Goal: Transaction & Acquisition: Purchase product/service

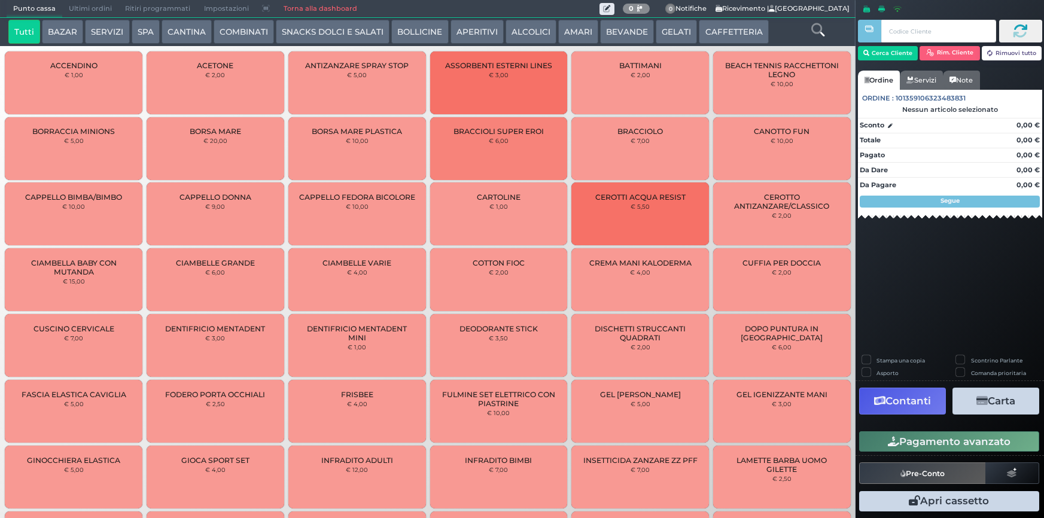
click at [909, 51] on button "Cerca Cliente" at bounding box center [888, 53] width 60 height 14
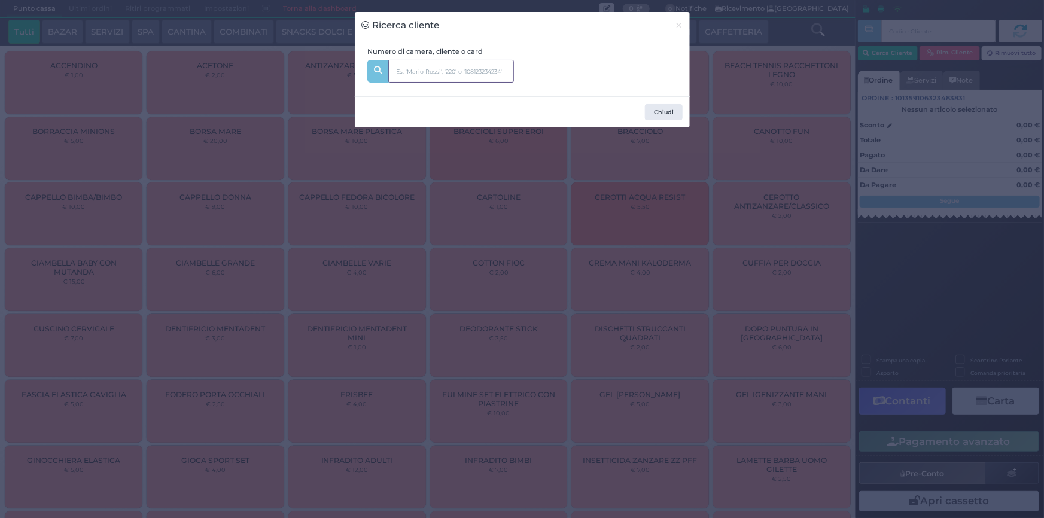
click at [427, 74] on input "text" at bounding box center [451, 71] width 126 height 23
type input "205"
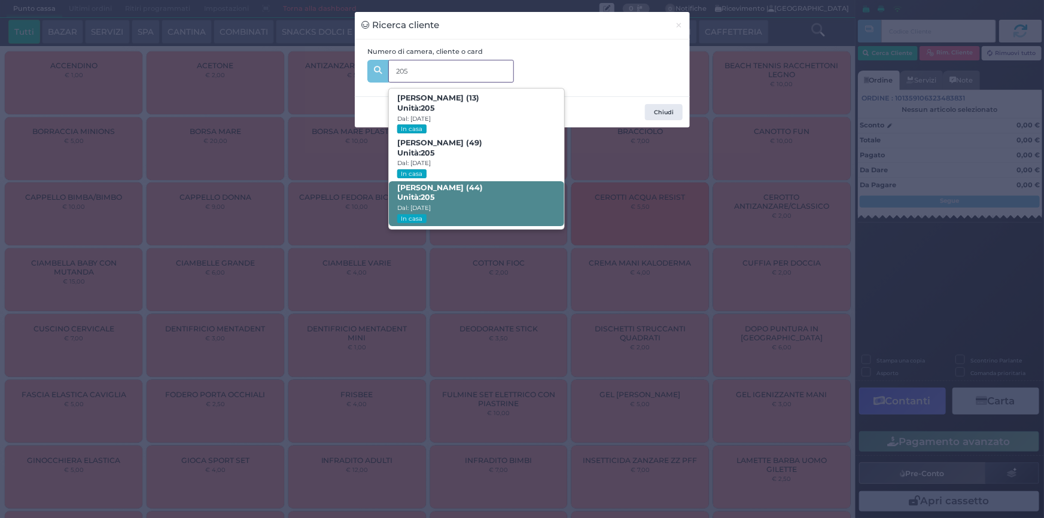
click at [479, 196] on span "Fabio Ferrario (44) Unità: 205 Dal: 09/08/2025 In casa" at bounding box center [476, 203] width 175 height 45
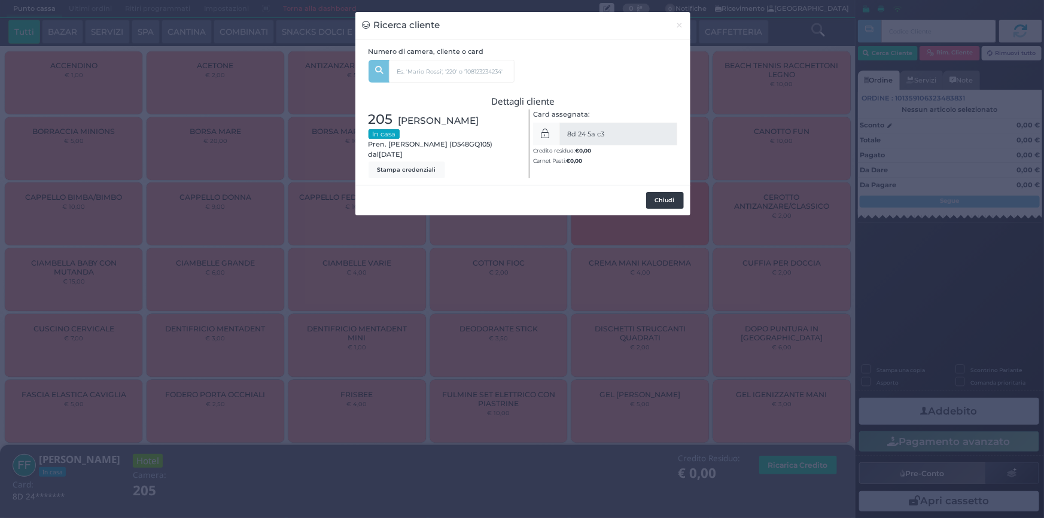
click at [671, 201] on button "Chiudi" at bounding box center [665, 200] width 38 height 17
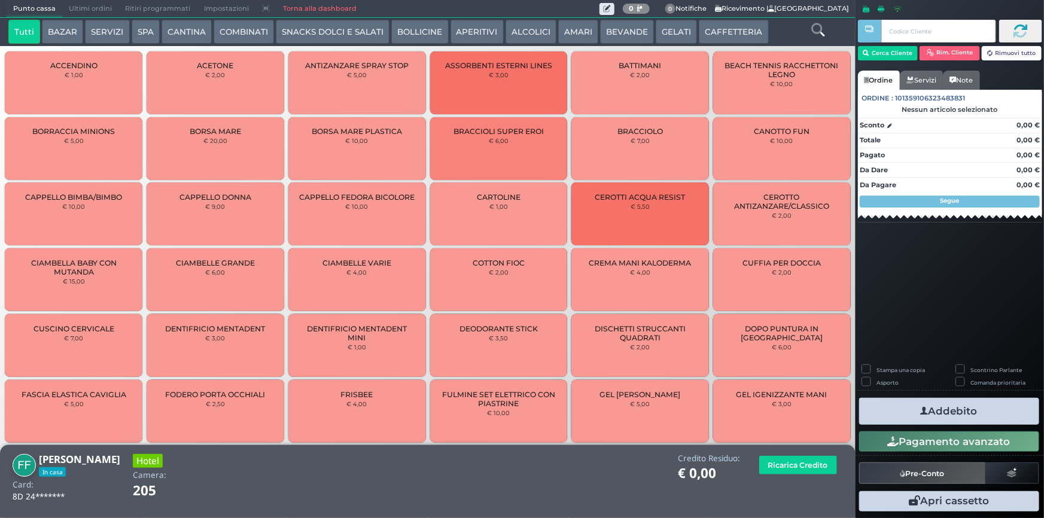
click at [823, 30] on icon at bounding box center [817, 29] width 13 height 13
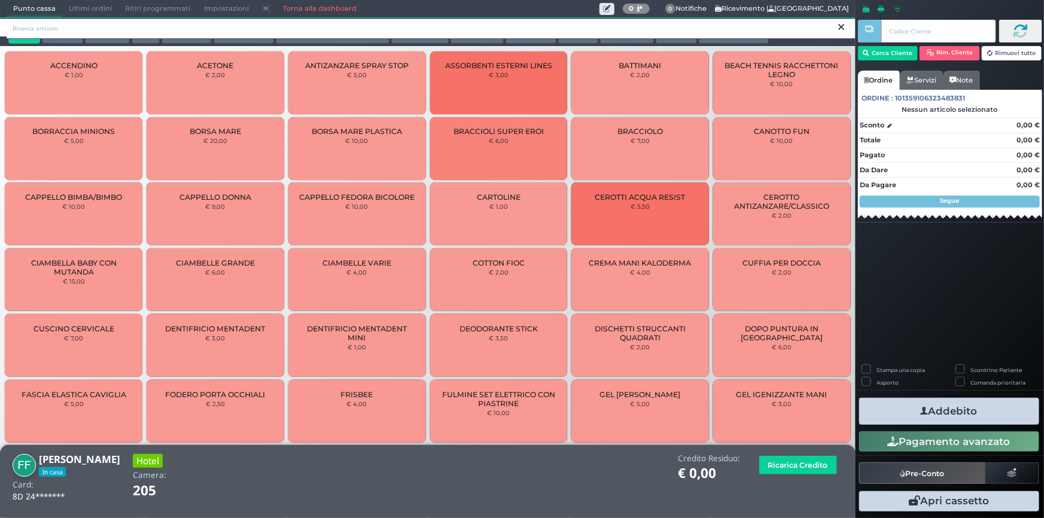
click at [273, 30] on input "search" at bounding box center [431, 28] width 849 height 21
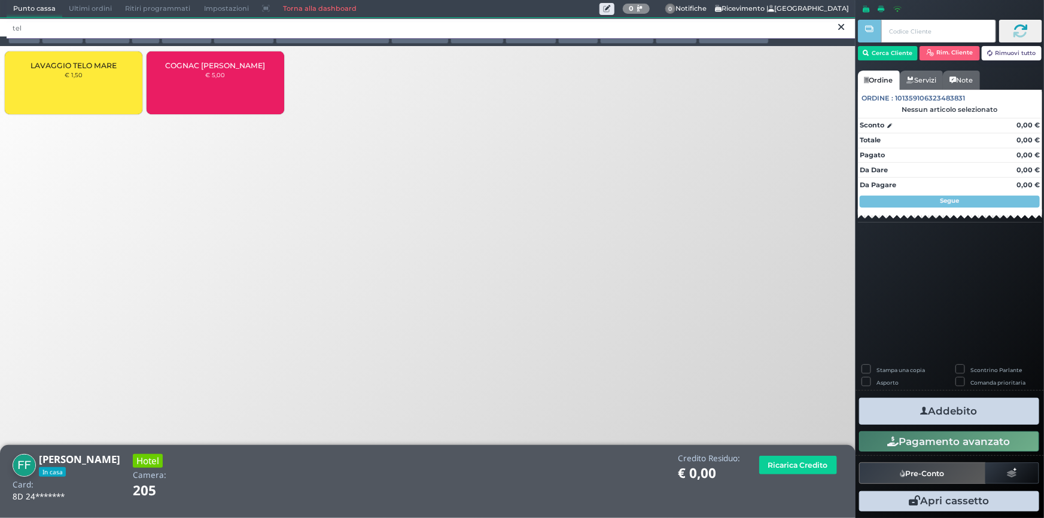
type input "tel"
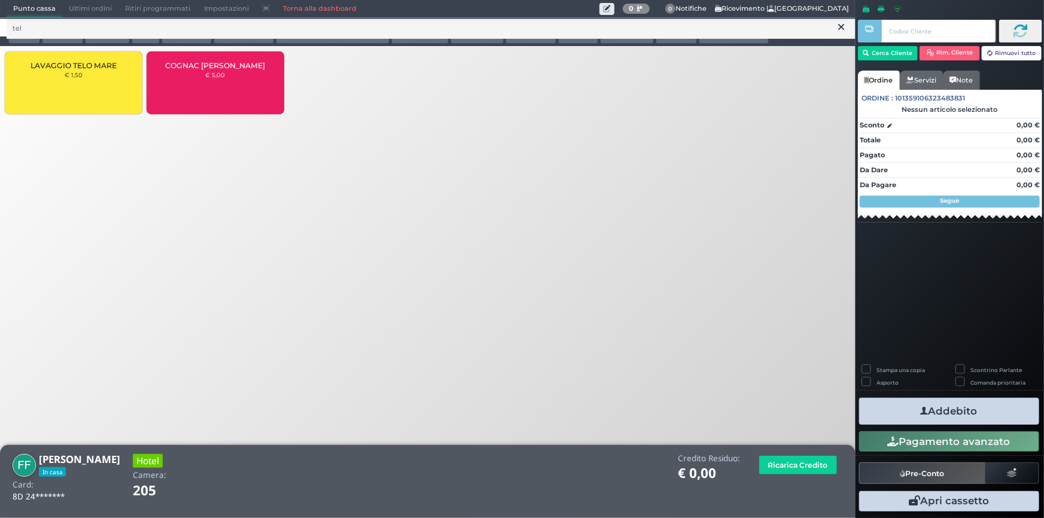
click at [102, 72] on div "LAVAGGIO TELO MARE € 1,50" at bounding box center [74, 82] width 138 height 63
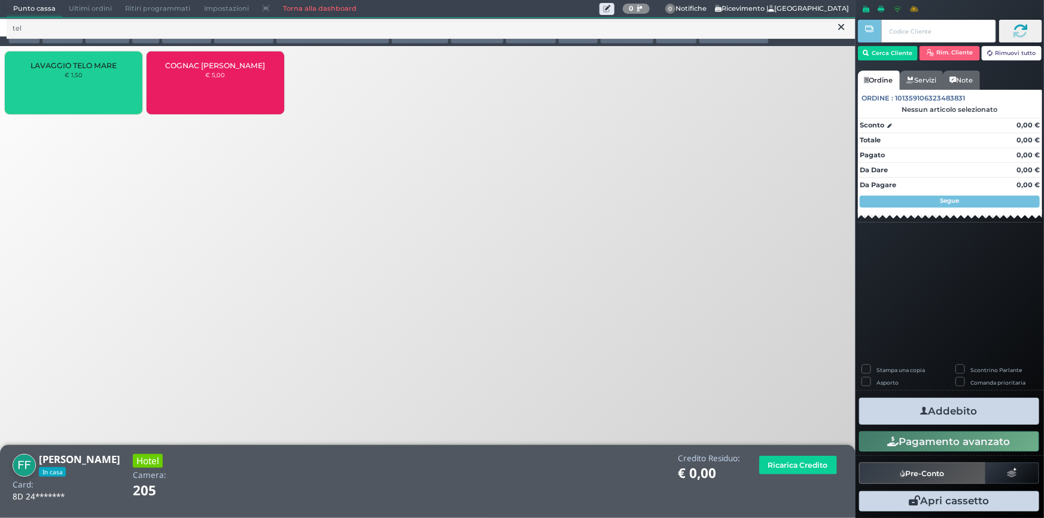
click at [102, 72] on div "LAVAGGIO TELO MARE € 1,50" at bounding box center [74, 82] width 138 height 63
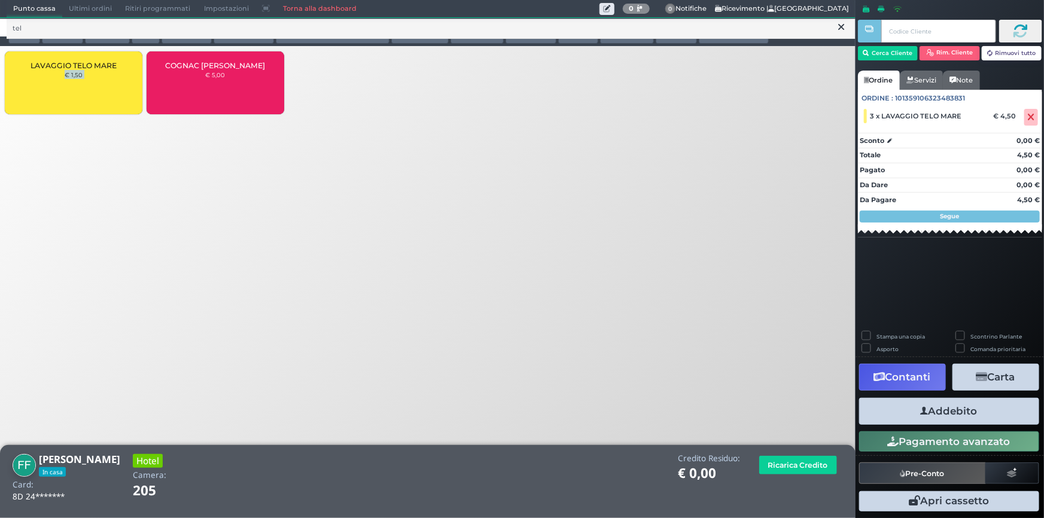
click at [946, 411] on button "Addebito" at bounding box center [949, 411] width 180 height 27
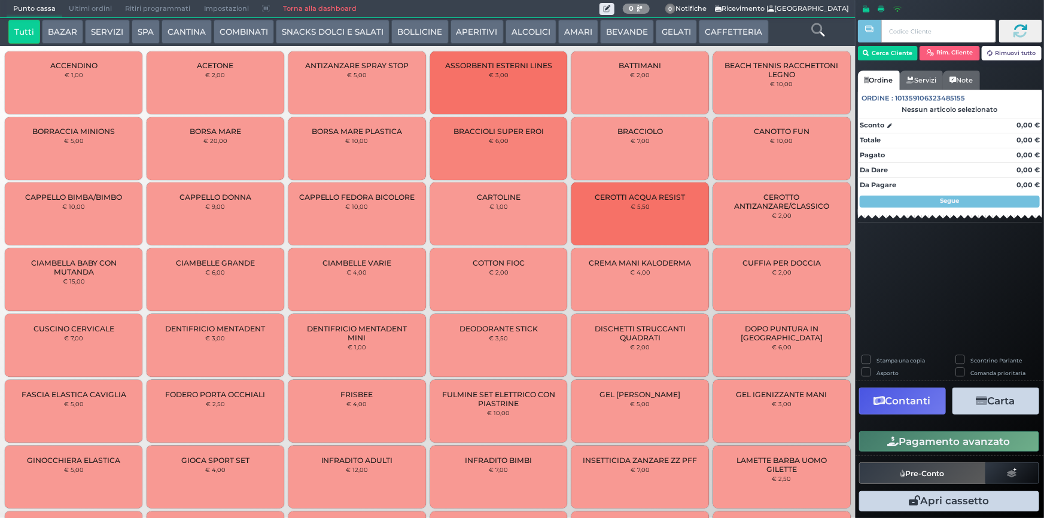
click at [818, 30] on icon at bounding box center [817, 29] width 13 height 13
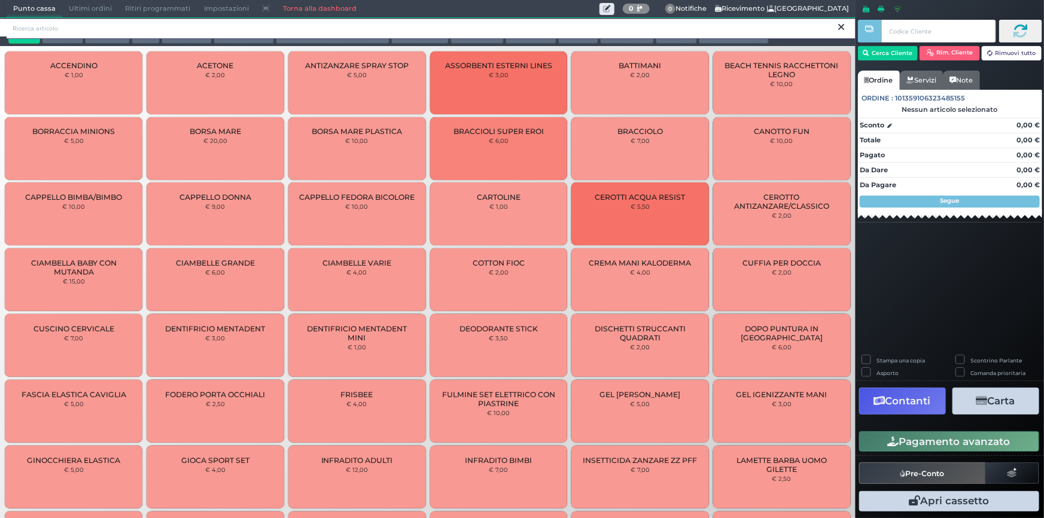
click at [467, 26] on input "search" at bounding box center [431, 28] width 849 height 21
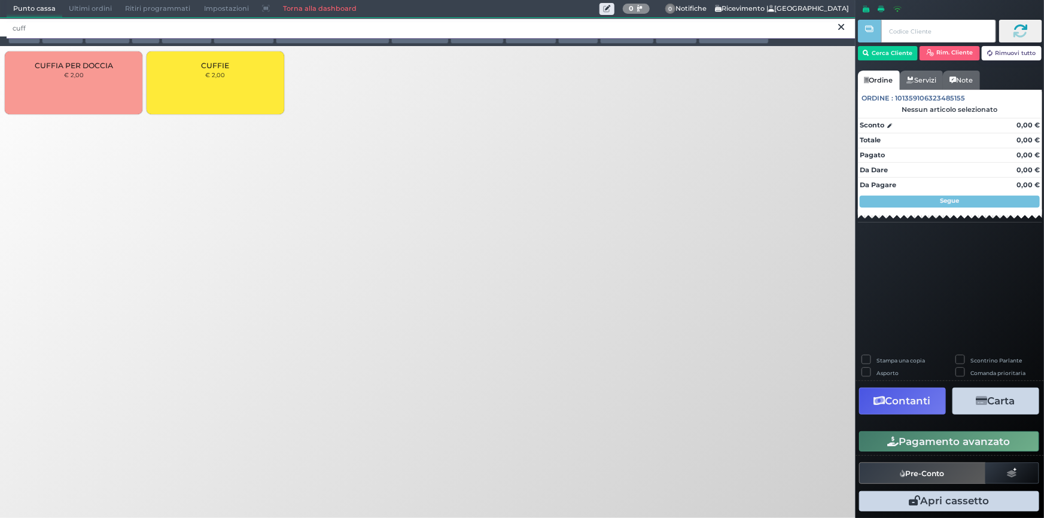
type input "cuff"
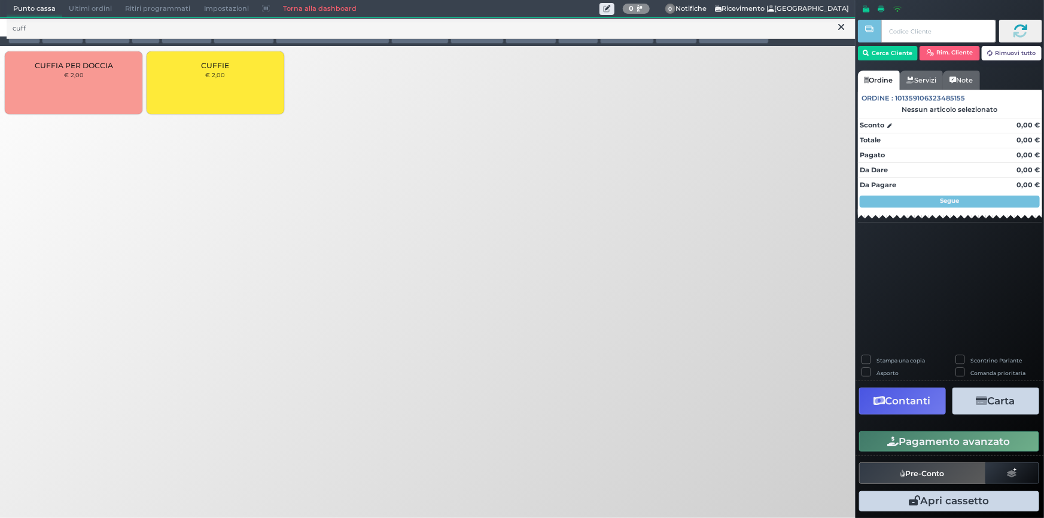
click at [231, 75] on div "CUFFIE € 2,00" at bounding box center [216, 82] width 138 height 63
click at [231, 76] on div "CUFFIE € 2,00" at bounding box center [216, 82] width 138 height 63
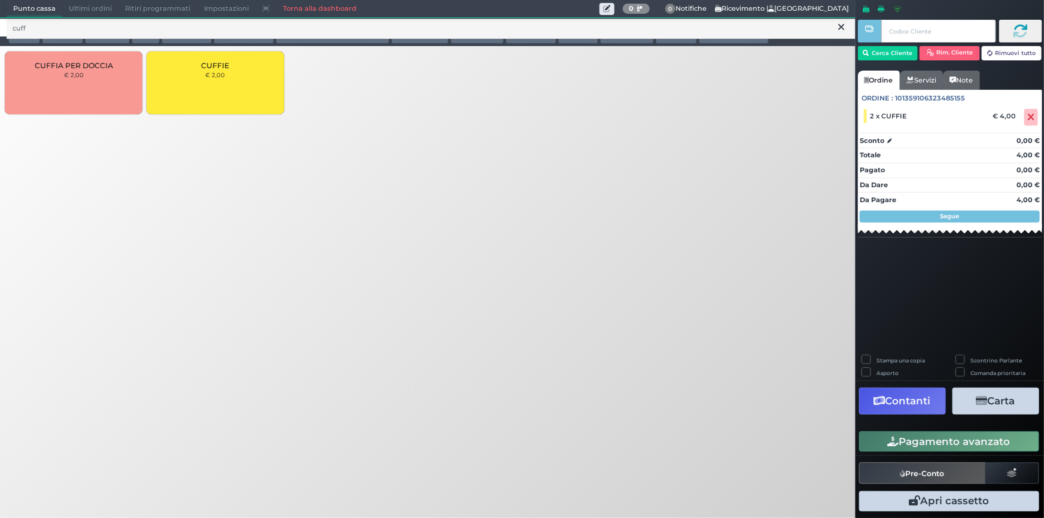
click at [988, 442] on button "Pagamento avanzato" at bounding box center [949, 441] width 180 height 20
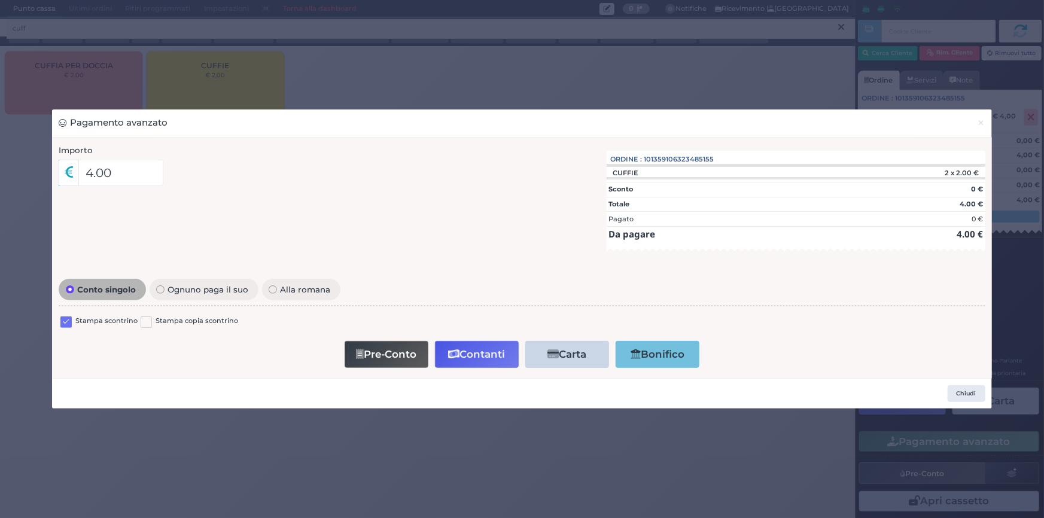
click at [66, 321] on label at bounding box center [65, 321] width 11 height 11
click at [0, 0] on input "checkbox" at bounding box center [0, 0] width 0 height 0
click at [484, 348] on button "Contanti" at bounding box center [477, 354] width 84 height 27
